Goal: Obtain resource: Download file/media

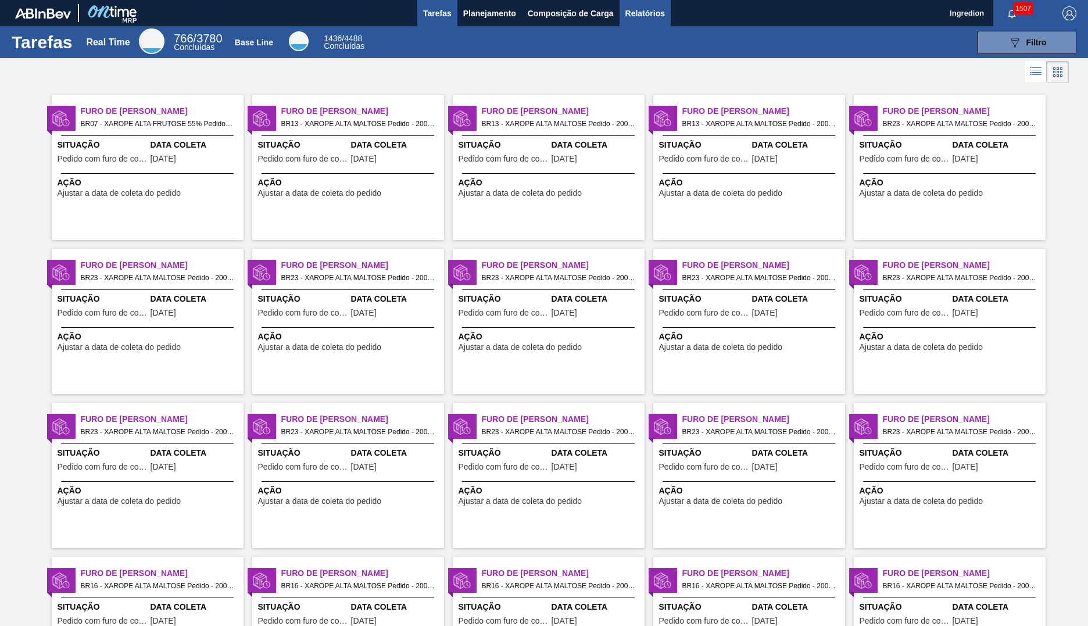
click at [644, 13] on span "Relatórios" at bounding box center [645, 13] width 40 height 14
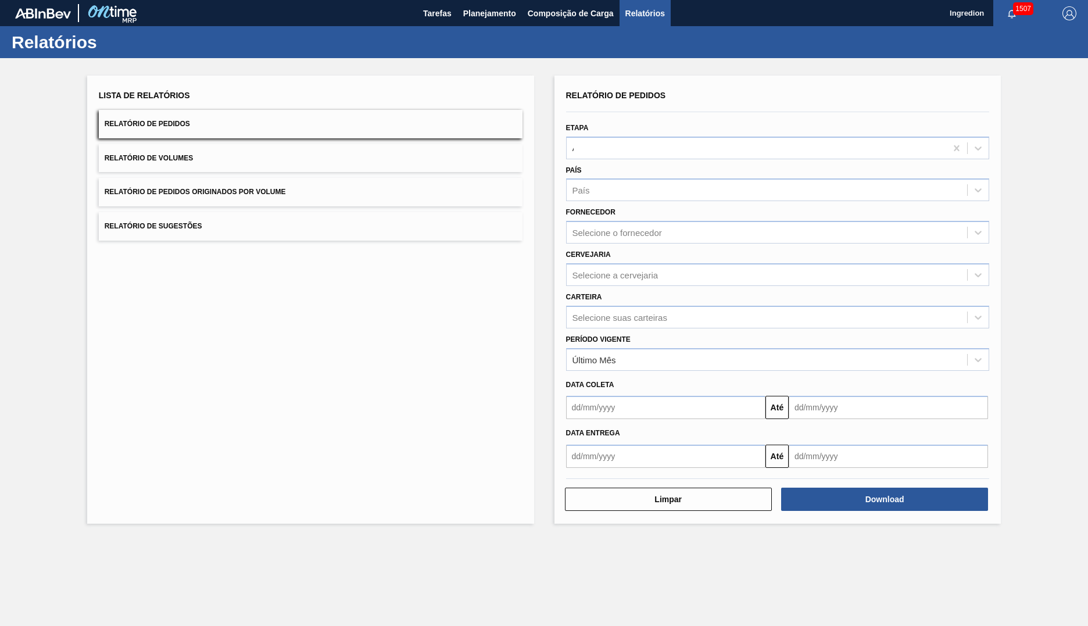
type input "Aguardando Faturamento"
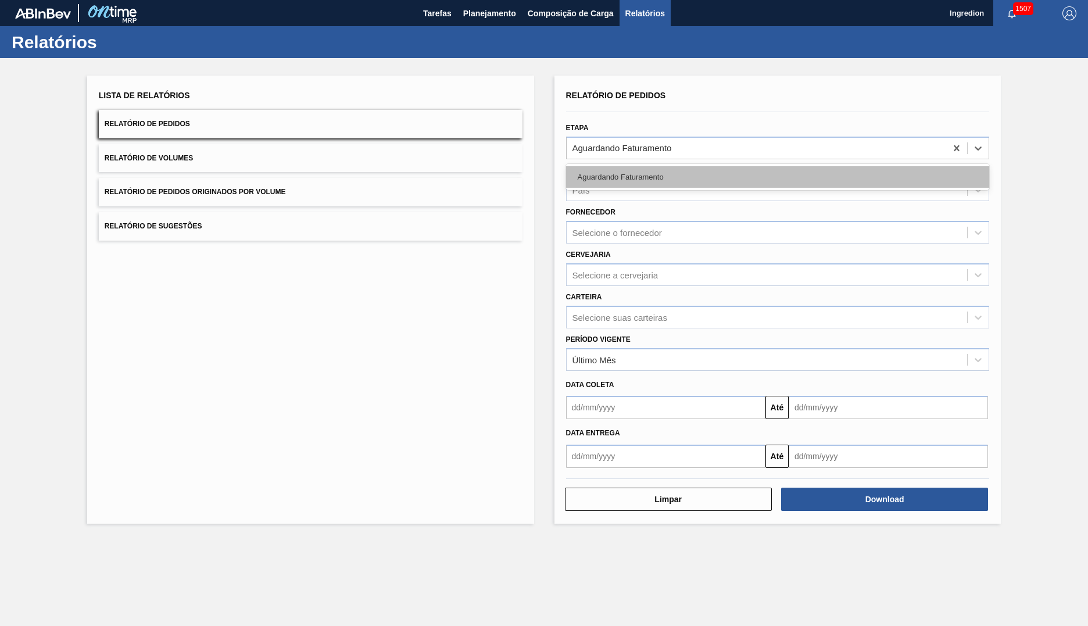
click at [777, 177] on div "Aguardando Faturamento" at bounding box center [778, 177] width 424 height 22
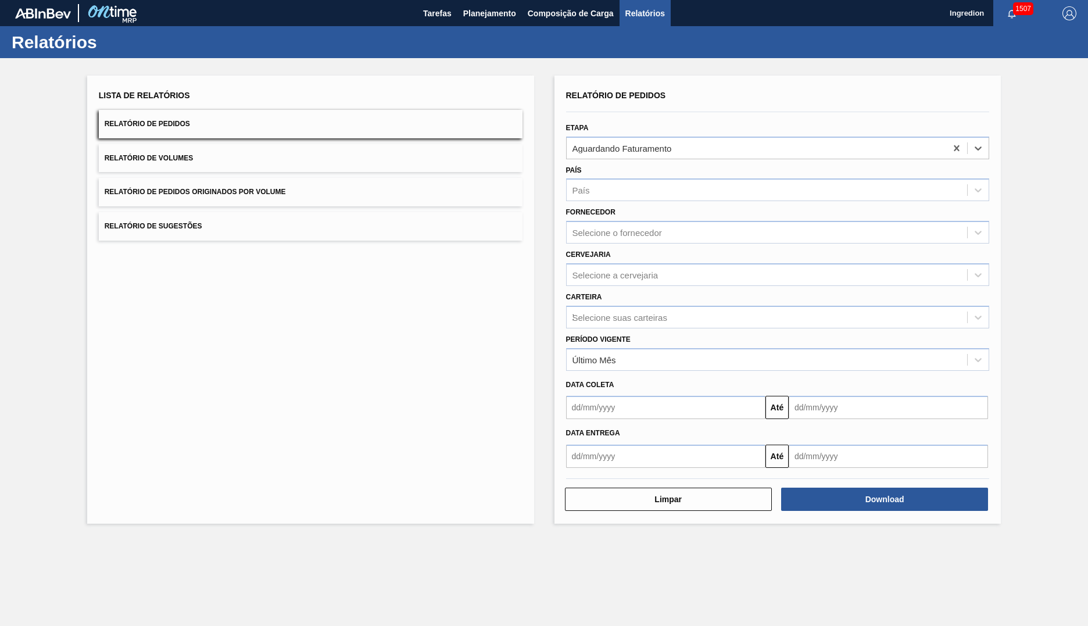
type input "Xarope"
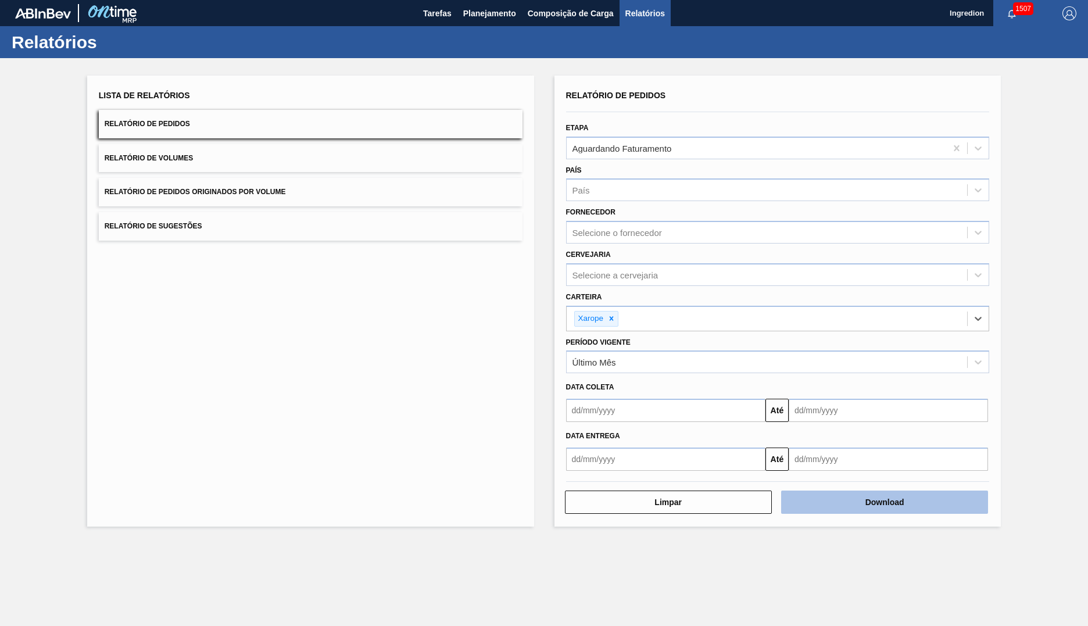
click at [885, 502] on button "Download" at bounding box center [884, 502] width 207 height 23
